Goal: Information Seeking & Learning: Find specific fact

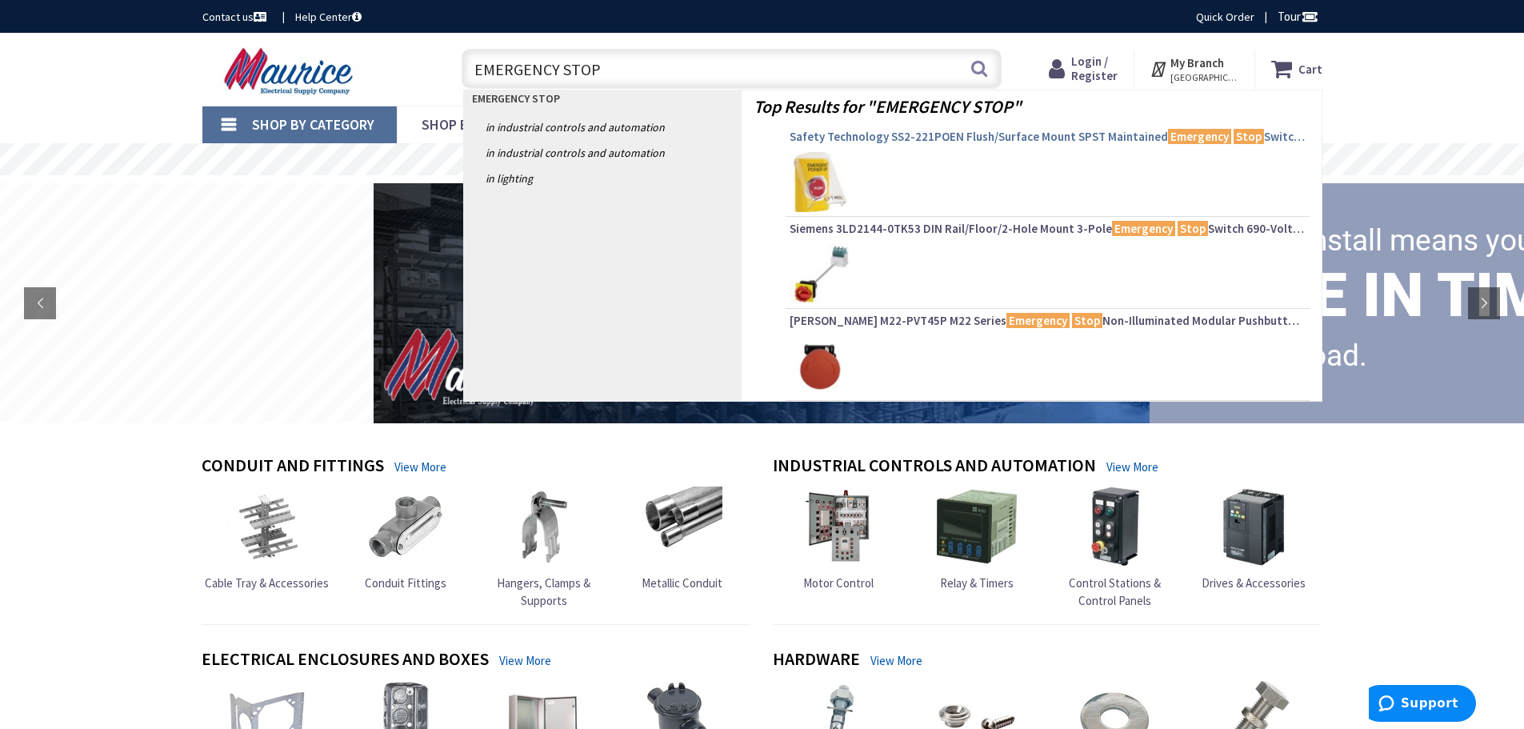
type input "EMERGENCY STOP"
click at [912, 138] on span "Safety Technology SS2-221POEN Flush/Surface Mount SPST Maintained Emergency Sto…" at bounding box center [1048, 137] width 516 height 16
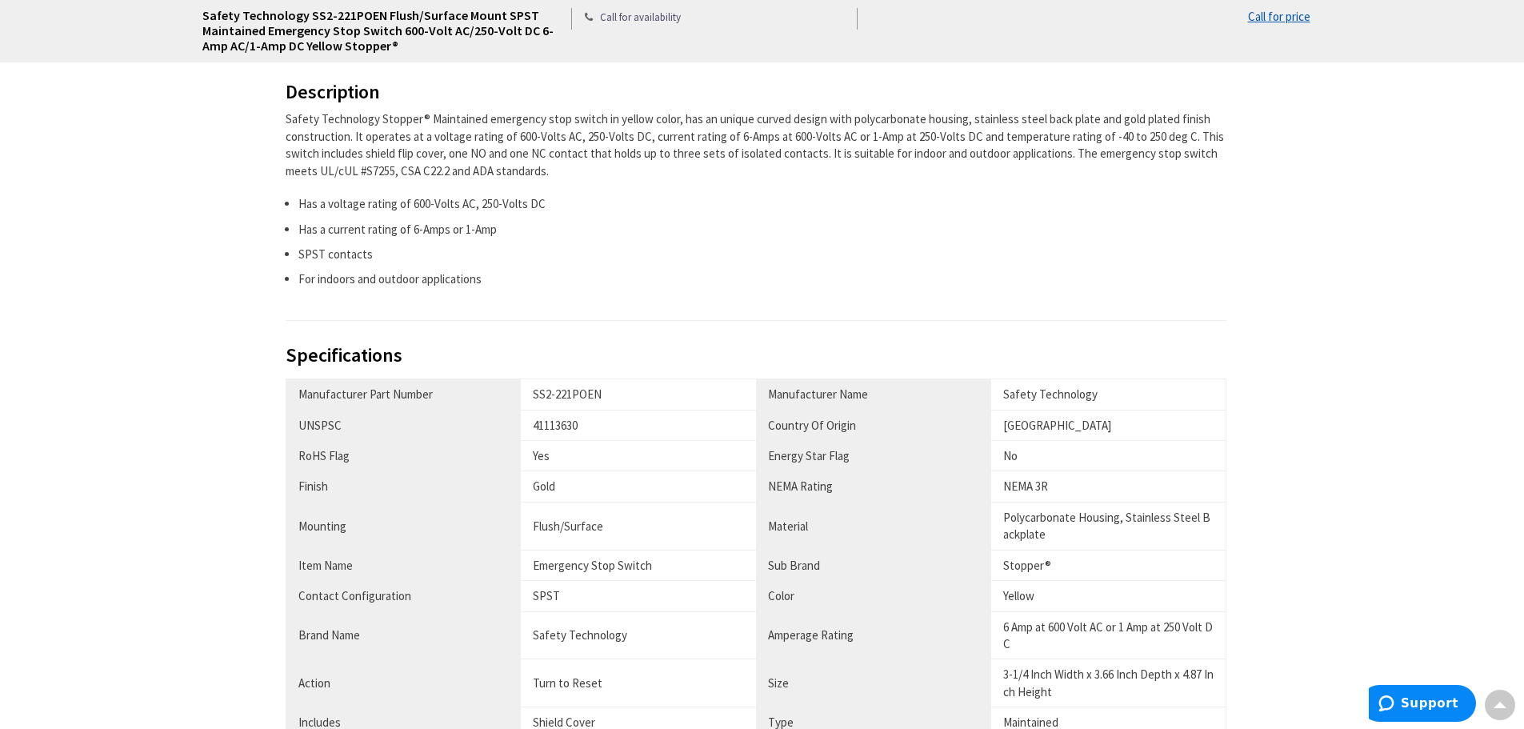
scroll to position [800, 0]
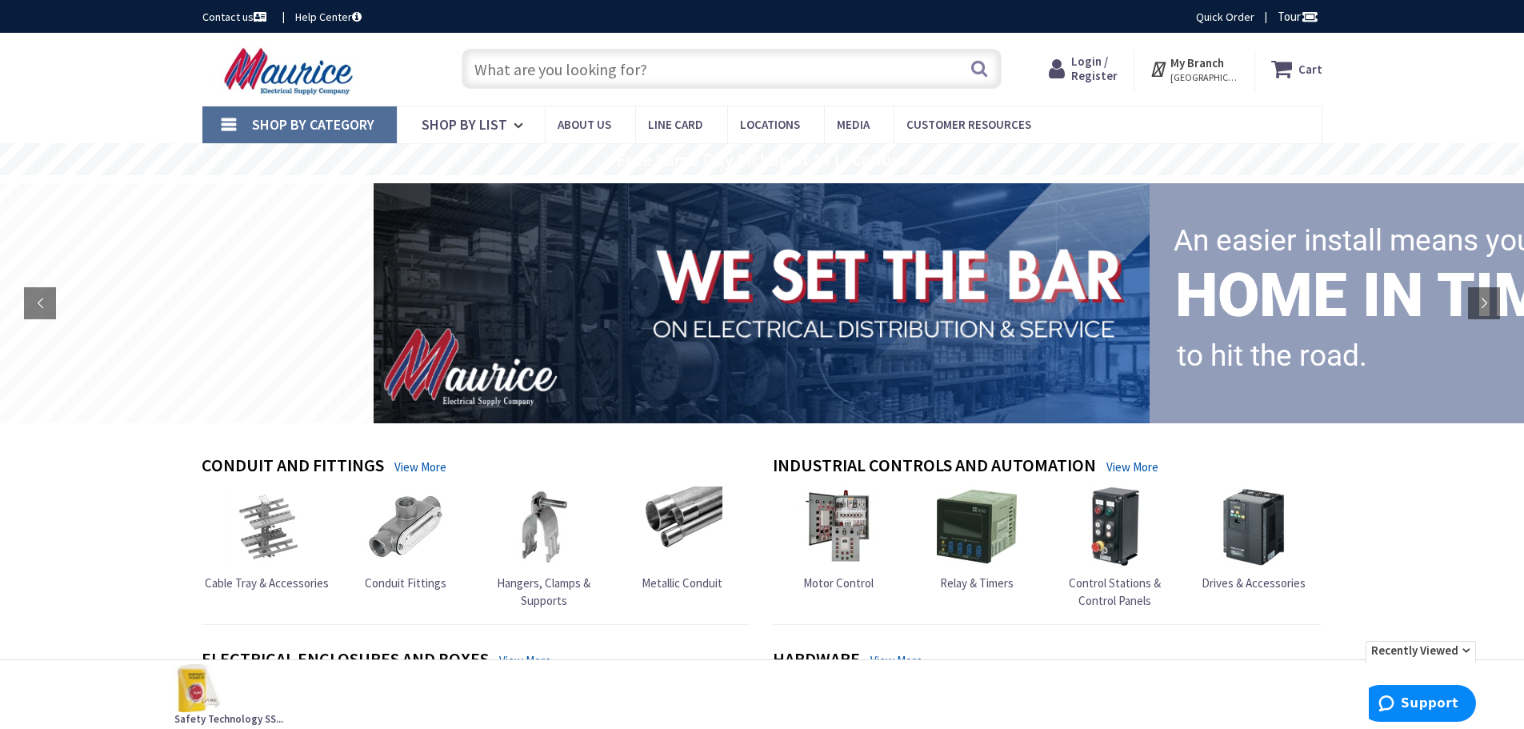
click at [500, 78] on input "text" at bounding box center [732, 69] width 540 height 40
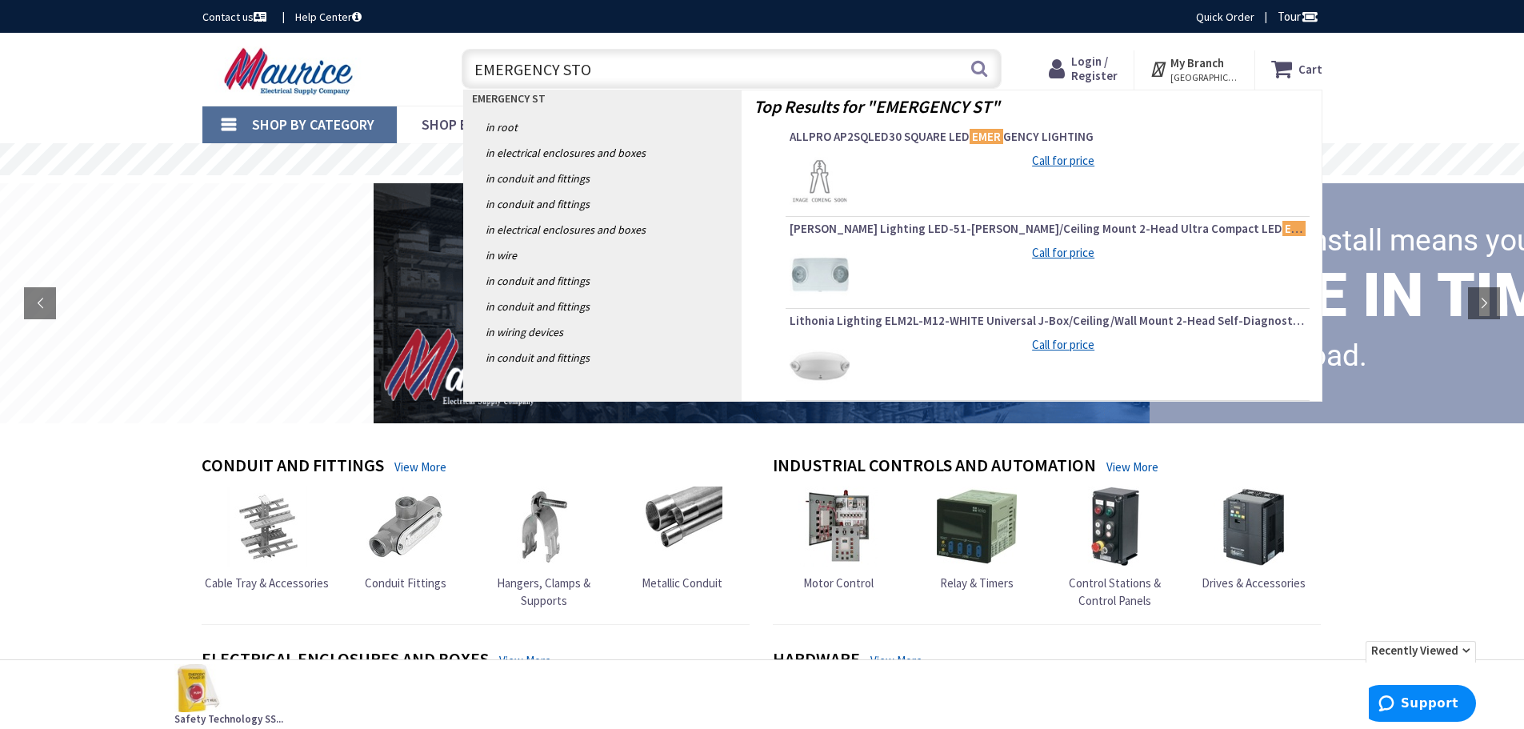
type input "EMERGENCY STOP"
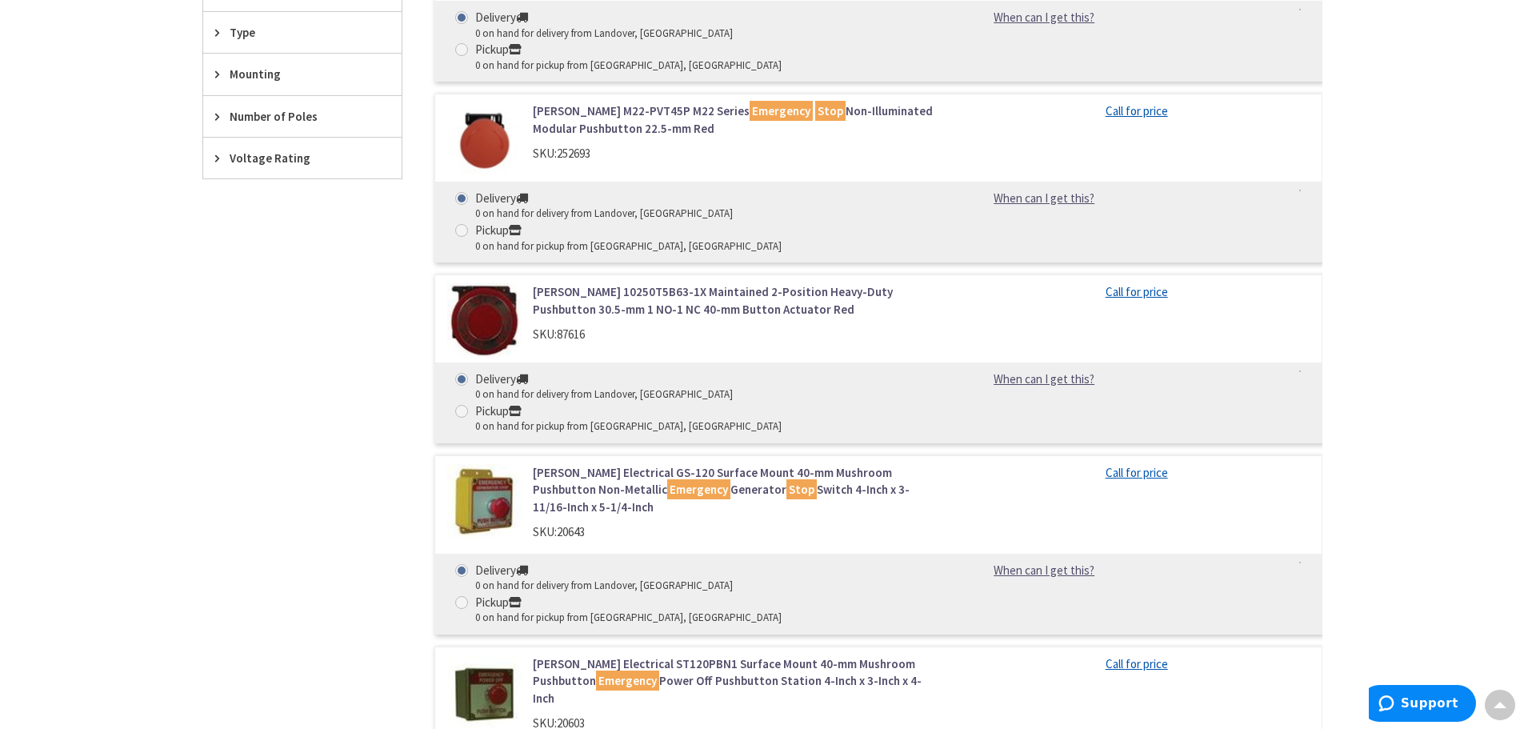
scroll to position [720, 0]
